Goal: Complete application form: Complete application form

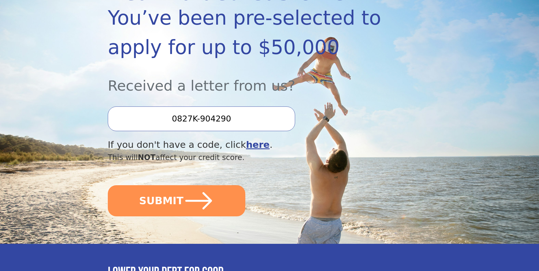
scroll to position [85, 0]
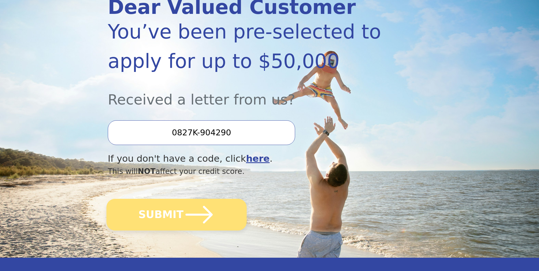
click at [186, 219] on icon "submit" at bounding box center [199, 214] width 31 height 31
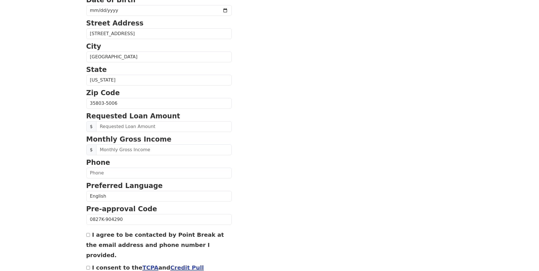
scroll to position [170, 0]
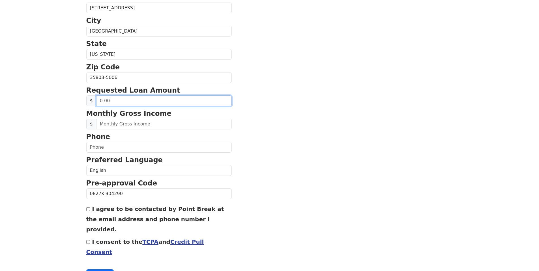
click at [99, 102] on input "text" at bounding box center [164, 100] width 136 height 11
type input "20,000.00"
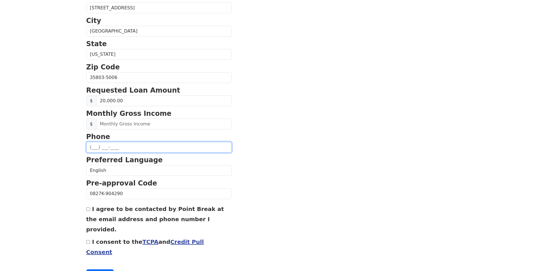
click at [98, 146] on input "text" at bounding box center [158, 147] width 145 height 11
type input "(938) 210-2947"
click at [211, 181] on p "Pre-approval Code" at bounding box center [158, 183] width 145 height 10
click at [89, 211] on div "I agree to be contacted by Point Break at the email address and phone number I …" at bounding box center [158, 218] width 145 height 31
click at [90, 209] on input "I agree to be contacted by Point Break at the email address and phone number I …" at bounding box center [88, 209] width 4 height 4
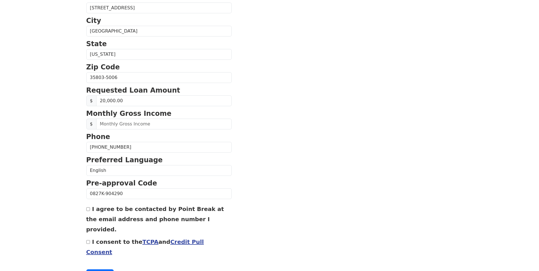
checkbox input "true"
click at [89, 240] on input "I consent to the TCPA and Credit Pull Consent" at bounding box center [88, 242] width 4 height 4
checkbox input "true"
click at [104, 269] on button "Continue" at bounding box center [100, 274] width 28 height 11
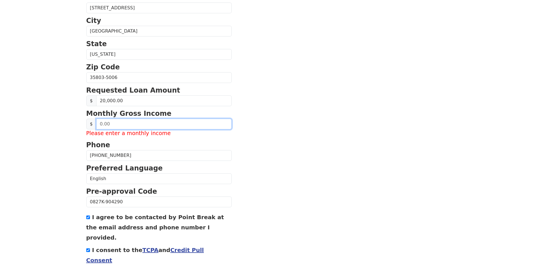
click at [98, 124] on input "text" at bounding box center [164, 124] width 136 height 11
type input "9,500.00"
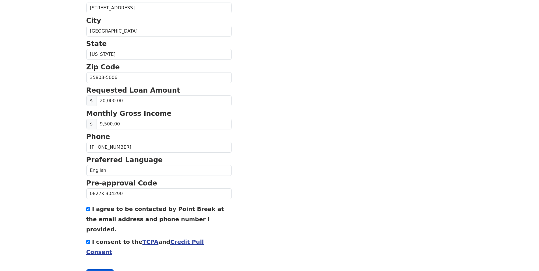
click at [102, 269] on button "Continue" at bounding box center [100, 274] width 28 height 11
click at [100, 269] on button "Continue" at bounding box center [100, 274] width 28 height 11
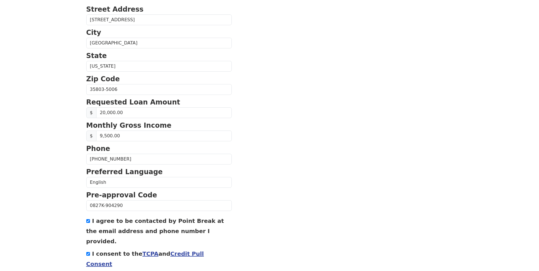
scroll to position [119, 0]
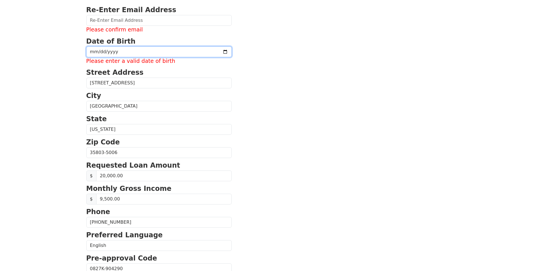
click at [89, 52] on input "date" at bounding box center [158, 51] width 145 height 11
type input "1957-07-31"
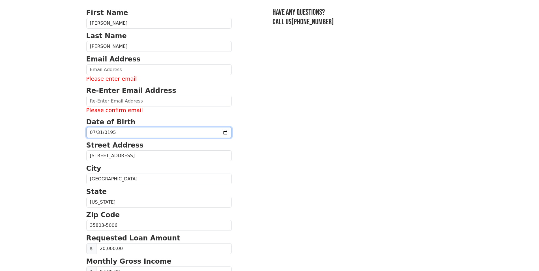
scroll to position [34, 0]
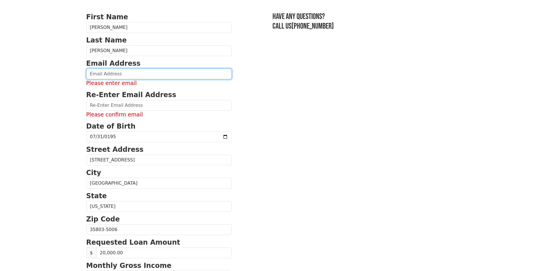
click at [89, 74] on input "email" at bounding box center [158, 73] width 145 height 11
type input "mdbattise@hotmail.com"
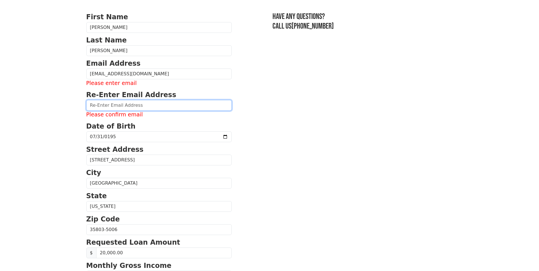
type input "mdbattise@hotmail.com"
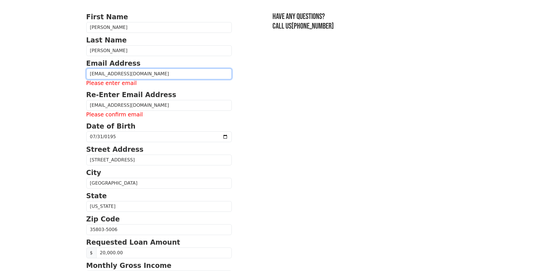
type input "(256) 881-8341"
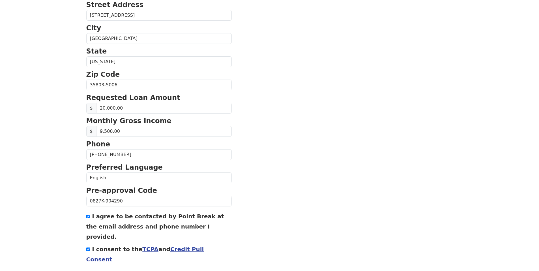
scroll to position [180, 0]
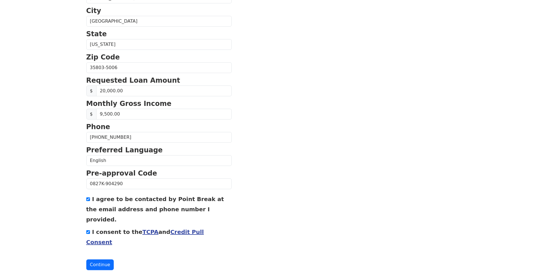
click at [125, 137] on input "(256) 881-8341" at bounding box center [158, 137] width 145 height 11
click at [225, 120] on section "First Name Mildred Last Name Cottrell Battise Email Address mdbattise@hotmail.c…" at bounding box center [269, 68] width 367 height 404
click at [96, 259] on button "Continue" at bounding box center [100, 264] width 28 height 11
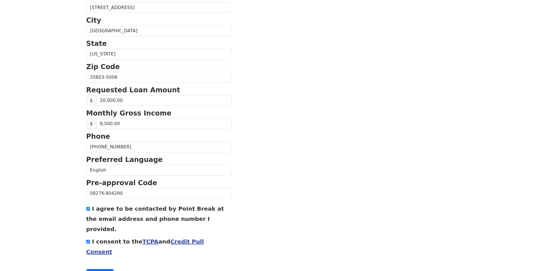
scroll to position [180, 0]
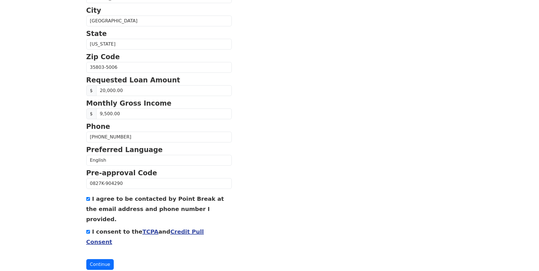
drag, startPoint x: 263, startPoint y: 203, endPoint x: 260, endPoint y: 271, distance: 68.6
